Goal: Transaction & Acquisition: Purchase product/service

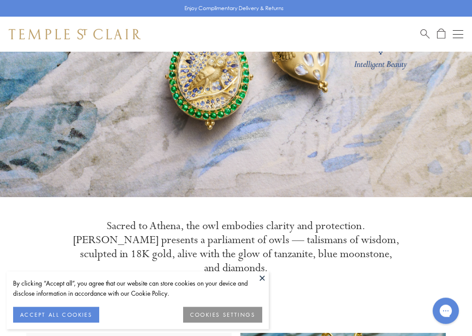
scroll to position [159, 0]
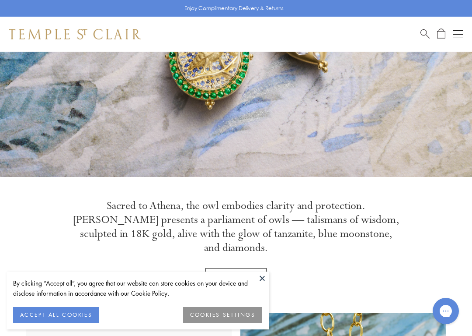
click at [32, 303] on button "ACCEPT ALL COOKIES" at bounding box center [56, 315] width 86 height 16
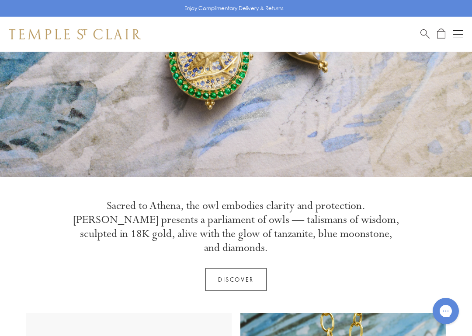
click at [460, 31] on button "Open navigation" at bounding box center [458, 34] width 10 height 10
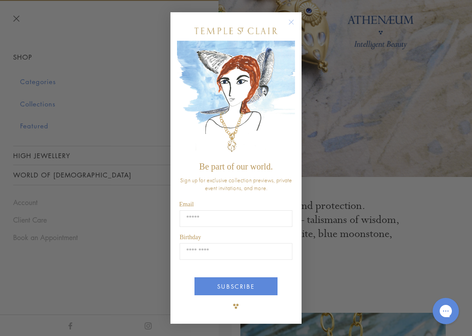
click at [294, 20] on circle "Close dialog" at bounding box center [292, 22] width 10 height 10
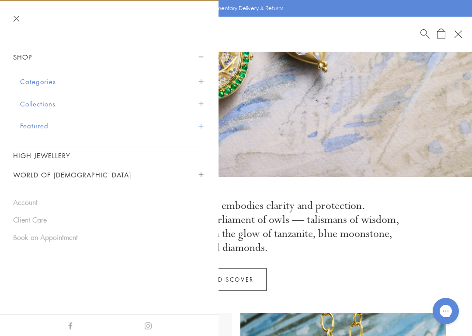
click at [175, 82] on button "Categories" at bounding box center [112, 81] width 185 height 22
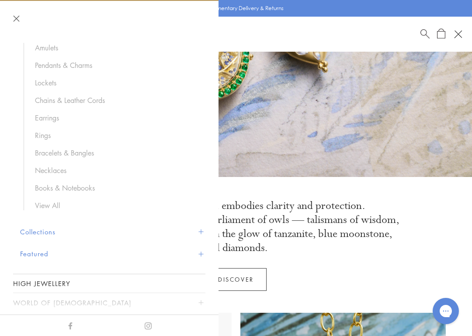
scroll to position [59, 0]
click at [77, 117] on link "Earrings" at bounding box center [116, 119] width 162 height 10
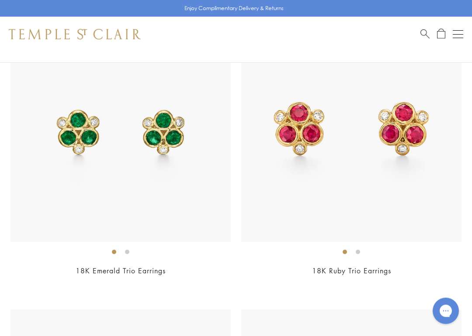
scroll to position [3022, 0]
click at [339, 114] on img at bounding box center [351, 131] width 220 height 220
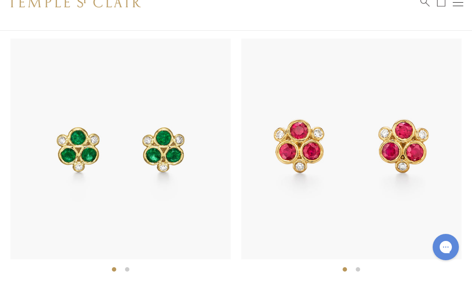
scroll to position [3023, 0]
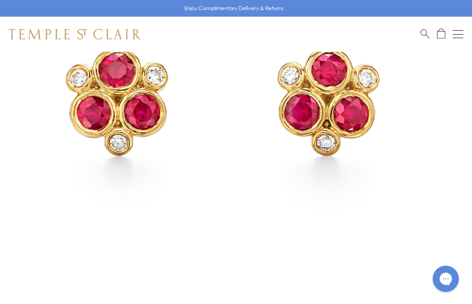
scroll to position [87, 0]
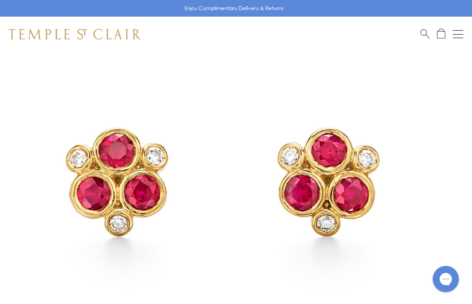
click at [245, 114] on img at bounding box center [223, 188] width 446 height 446
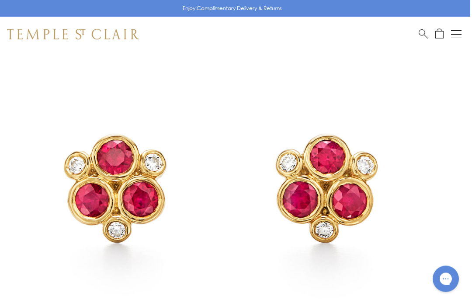
scroll to position [80, 2]
